Goal: Task Accomplishment & Management: Complete application form

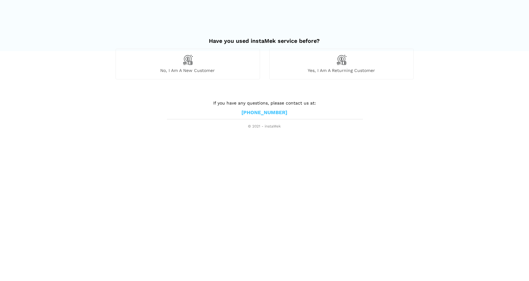
click at [187, 68] on span "No, I am a new customer" at bounding box center [188, 71] width 144 height 6
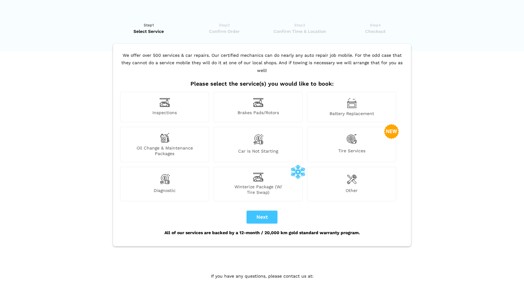
click at [356, 98] on img at bounding box center [352, 103] width 10 height 11
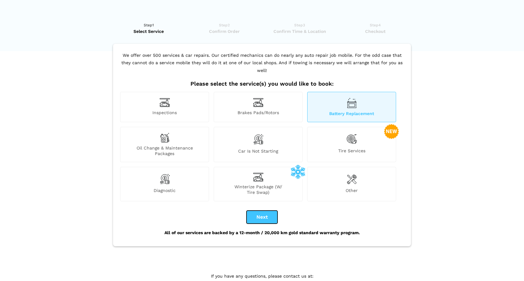
click at [264, 211] on button "Next" at bounding box center [261, 216] width 31 height 13
checkbox input "true"
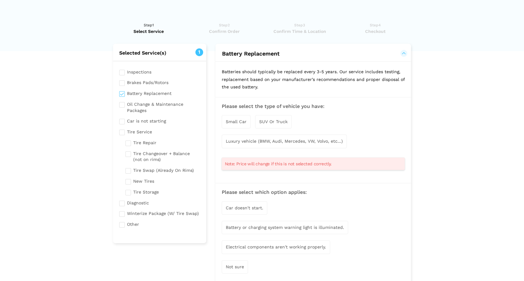
click at [229, 121] on span "Small Car" at bounding box center [236, 121] width 21 height 5
click at [248, 143] on span "Luxury vehicle (BMW, Audi, Mercedes, VW, Volvo, etc...)" at bounding box center [284, 141] width 117 height 5
click at [286, 164] on span "Note: Price will change if this is not selected correctly." at bounding box center [278, 164] width 107 height 6
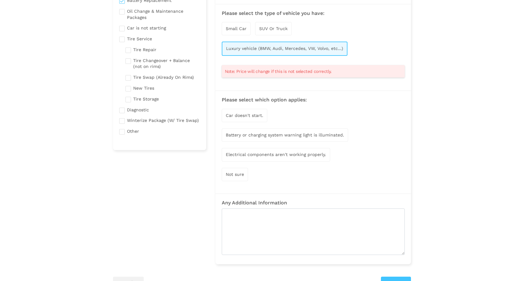
scroll to position [94, 0]
click at [293, 154] on span "Electrical components aren't working properly." at bounding box center [276, 153] width 100 height 5
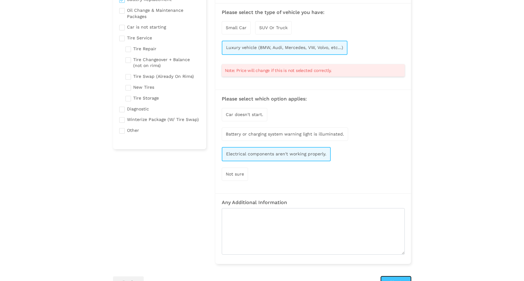
click at [396, 277] on button "Next" at bounding box center [396, 282] width 30 height 12
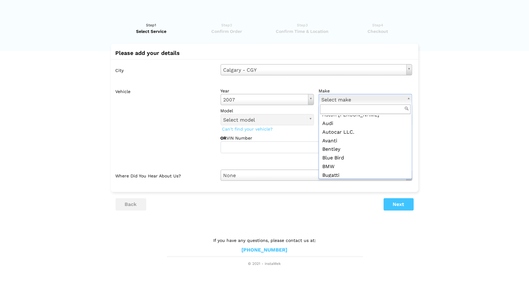
scroll to position [54, 0]
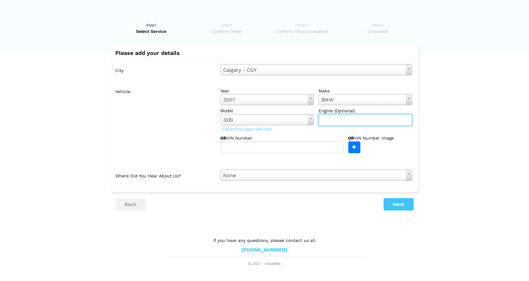
click at [376, 118] on input "text" at bounding box center [365, 120] width 94 height 12
click at [401, 203] on button "Next" at bounding box center [398, 204] width 30 height 12
